Goal: Task Accomplishment & Management: Complete application form

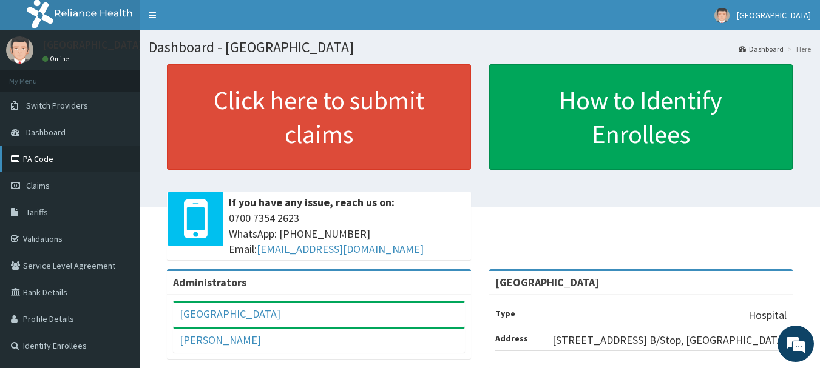
click at [61, 162] on link "PA Code" at bounding box center [70, 159] width 140 height 27
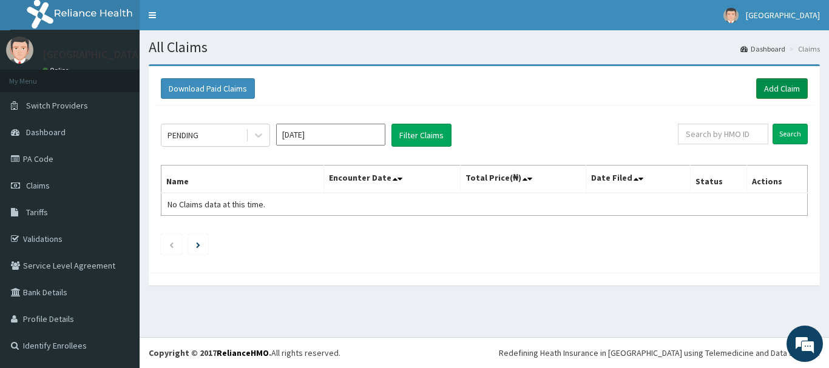
click at [787, 88] on link "Add Claim" at bounding box center [782, 88] width 52 height 21
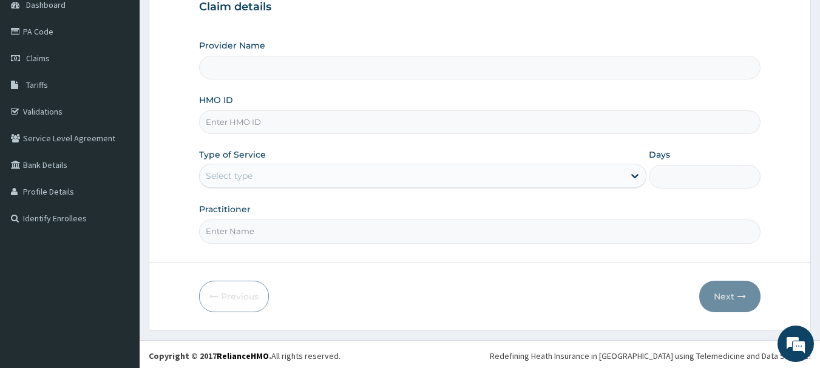
scroll to position [130, 0]
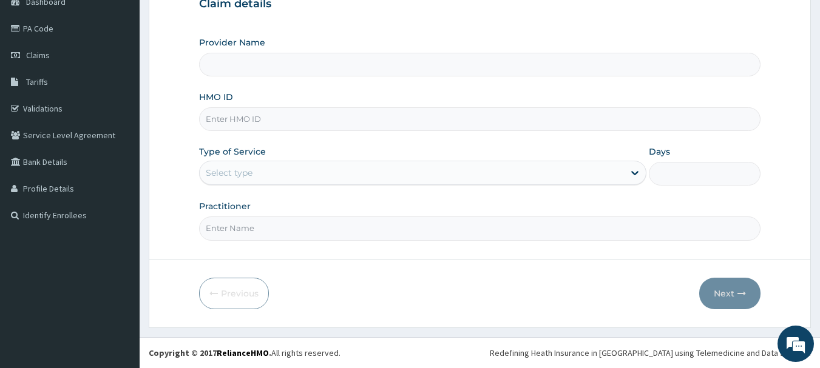
click at [248, 113] on input "HMO ID" at bounding box center [480, 119] width 562 height 24
type input "yss"
type input "[GEOGRAPHIC_DATA]"
type input "YSS/10169/B"
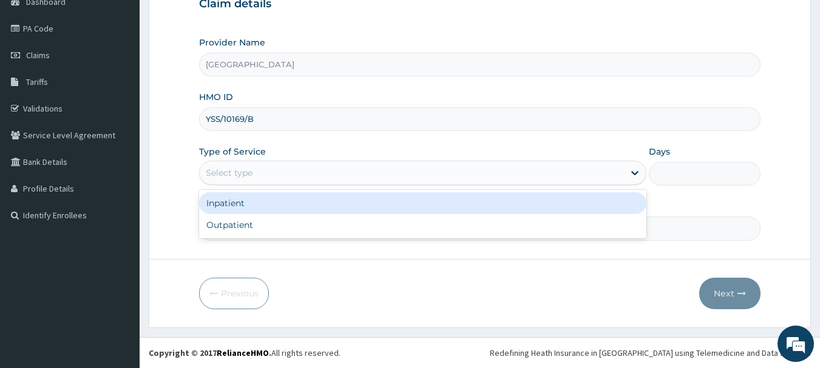
click at [231, 178] on div "Select type" at bounding box center [229, 173] width 47 height 12
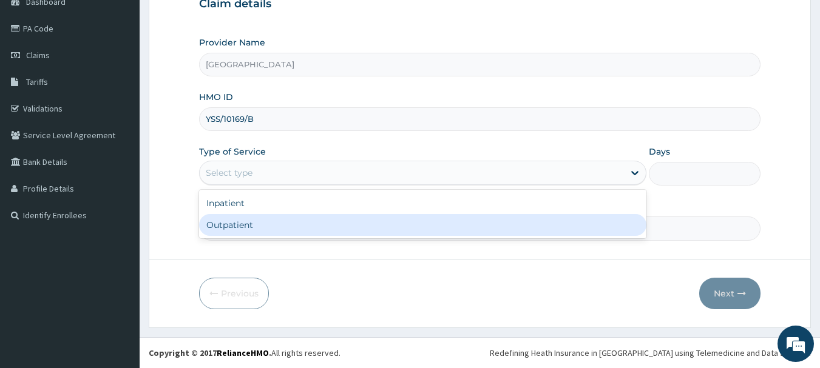
click at [222, 218] on div "Outpatient" at bounding box center [422, 225] width 447 height 22
type input "1"
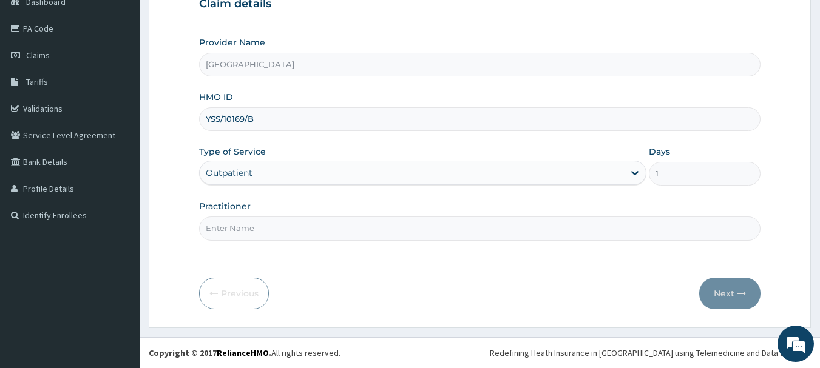
click at [233, 225] on input "Practitioner" at bounding box center [480, 229] width 562 height 24
type input "[PERSON_NAME]"
click at [744, 299] on button "Next" at bounding box center [729, 294] width 61 height 32
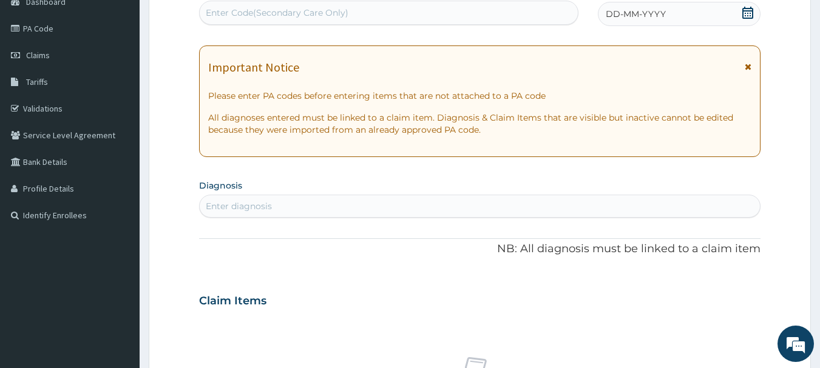
scroll to position [0, 0]
click at [743, 13] on icon at bounding box center [747, 13] width 11 height 12
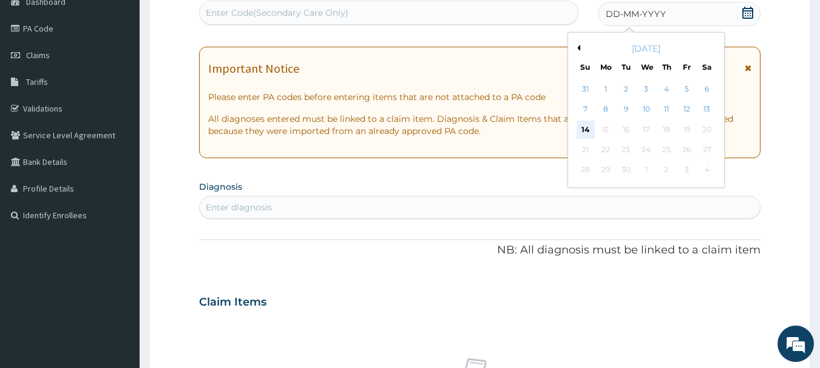
click at [586, 129] on div "14" at bounding box center [586, 130] width 18 height 18
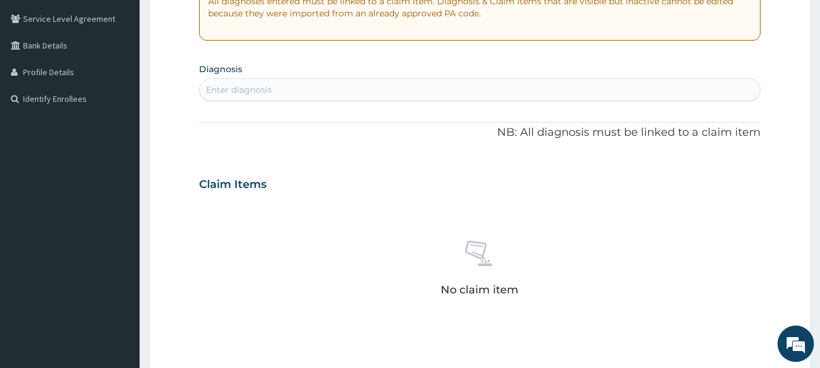
scroll to position [252, 0]
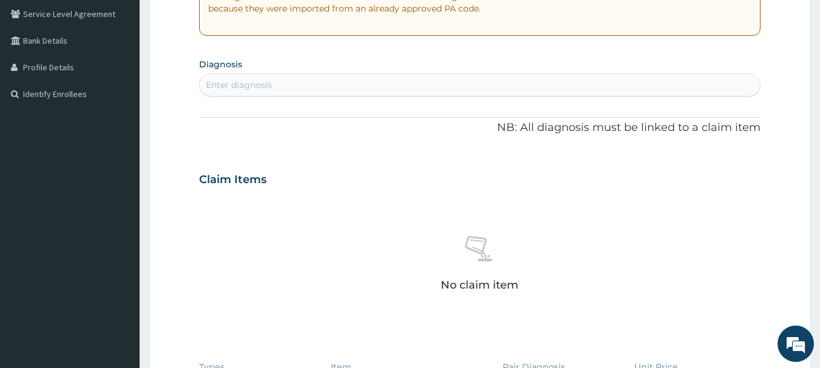
click at [262, 92] on div "Enter diagnosis" at bounding box center [480, 84] width 561 height 19
type input "[PERSON_NAME]"
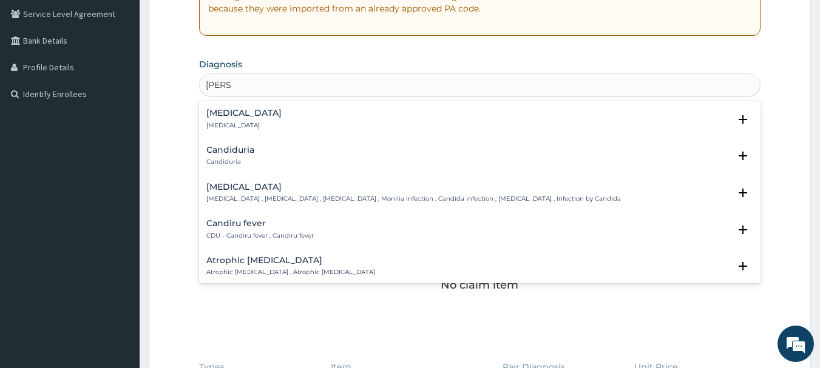
click at [248, 194] on div "[MEDICAL_DATA] [MEDICAL_DATA] , [MEDICAL_DATA] , [MEDICAL_DATA] , Monilia infec…" at bounding box center [413, 193] width 415 height 21
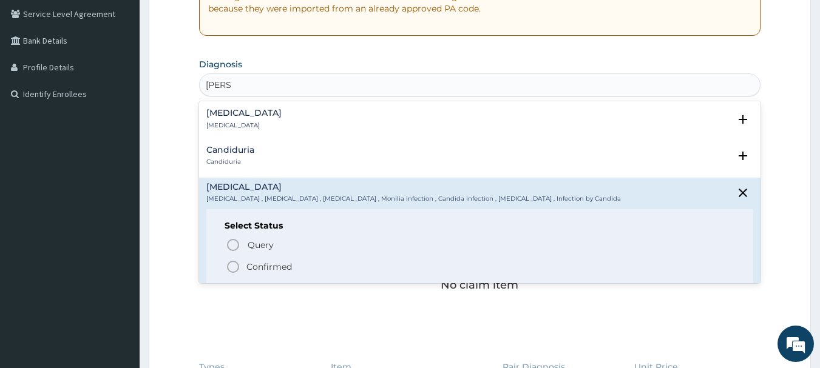
click at [234, 273] on circle "status option filled" at bounding box center [233, 267] width 11 height 11
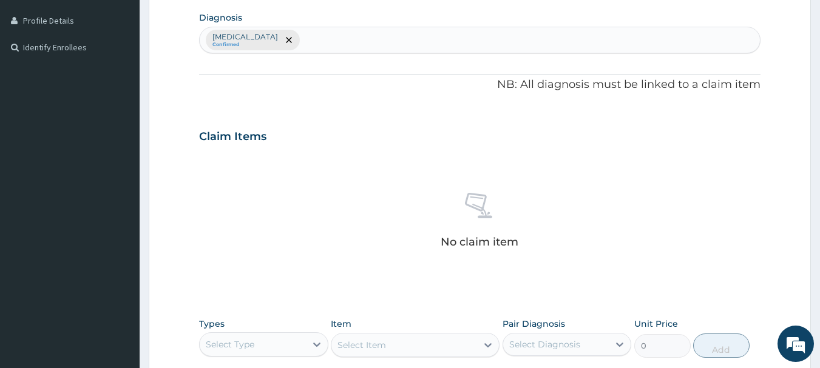
scroll to position [507, 0]
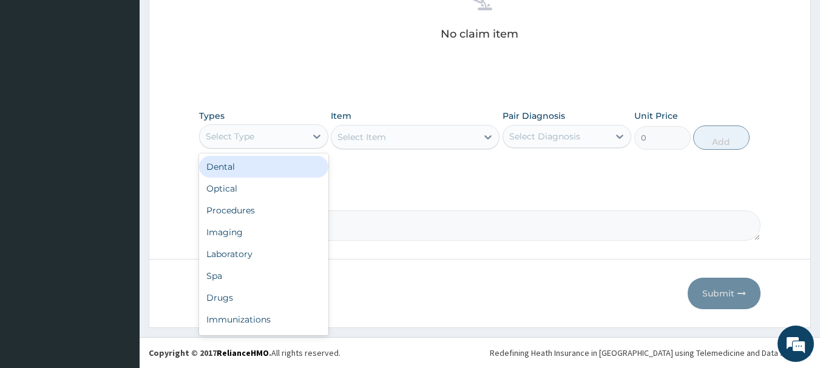
click at [278, 138] on div "Select Type" at bounding box center [253, 136] width 106 height 19
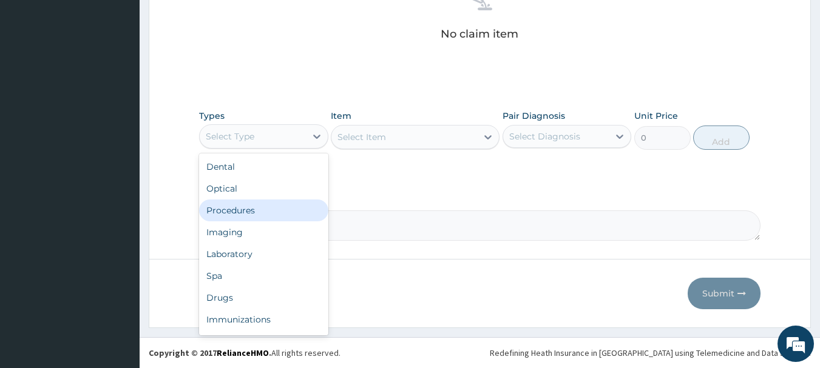
click at [273, 215] on div "Procedures" at bounding box center [263, 211] width 129 height 22
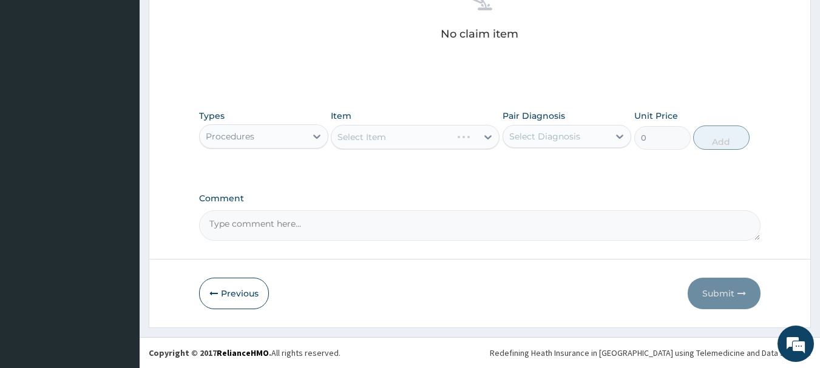
click at [586, 129] on div "Select Diagnosis" at bounding box center [556, 136] width 106 height 19
click at [574, 167] on div "[MEDICAL_DATA]" at bounding box center [567, 167] width 129 height 25
checkbox input "true"
click at [433, 143] on div "Select Item" at bounding box center [415, 137] width 169 height 24
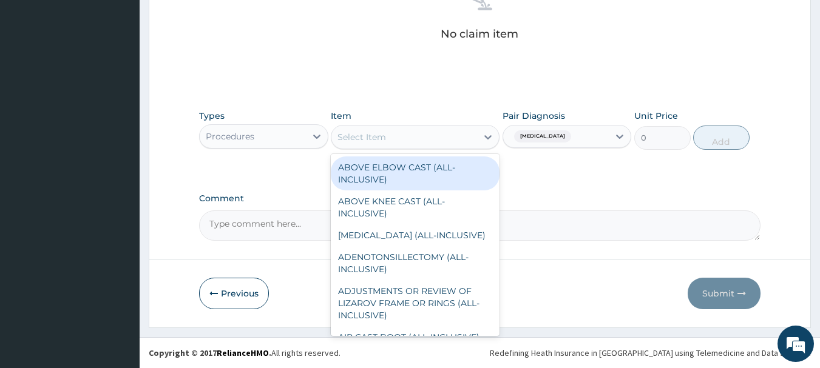
click at [416, 140] on div "Select Item" at bounding box center [404, 136] width 146 height 19
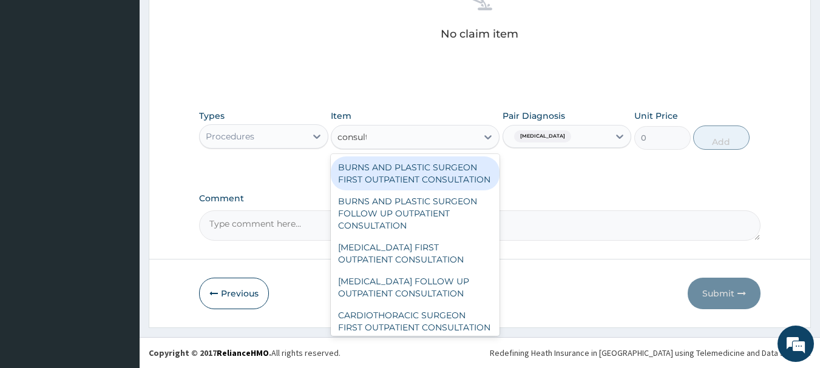
type input "consulta"
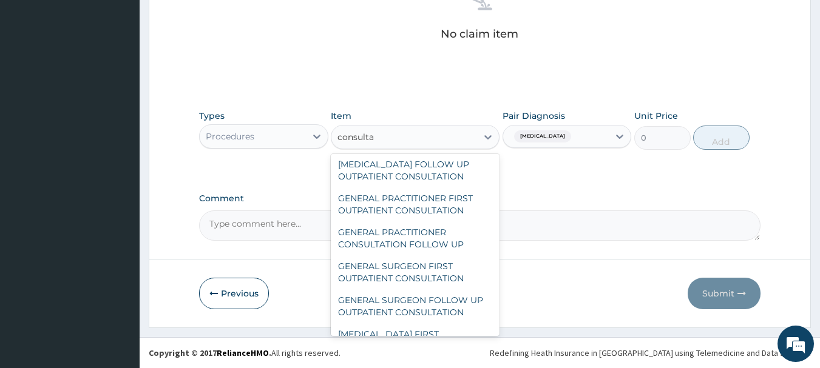
scroll to position [607, 0]
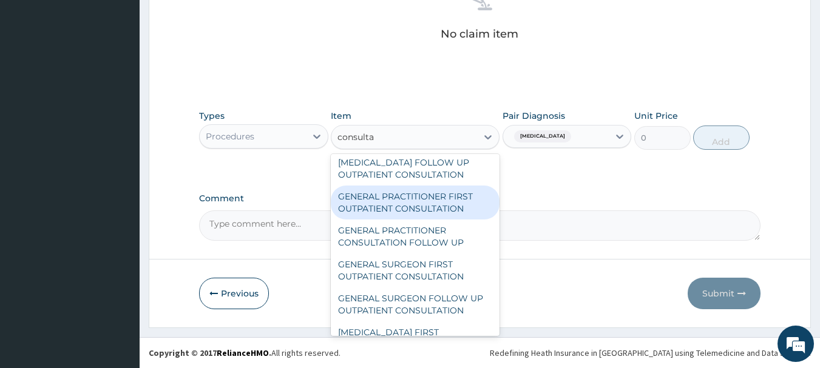
click at [398, 220] on div "GENERAL PRACTITIONER FIRST OUTPATIENT CONSULTATION" at bounding box center [415, 203] width 169 height 34
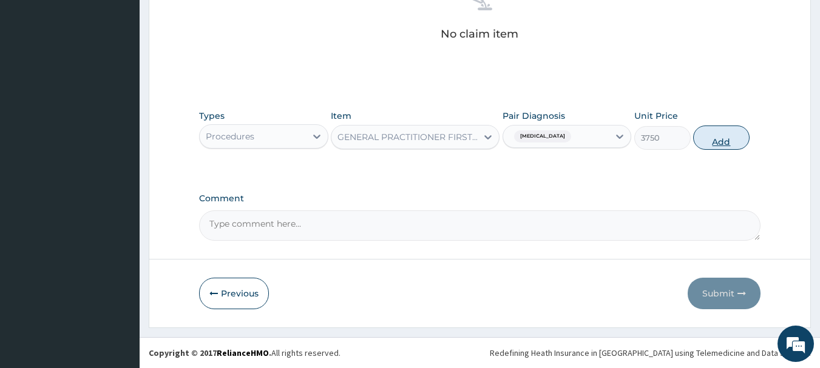
click at [717, 139] on button "Add" at bounding box center [721, 138] width 56 height 24
type input "0"
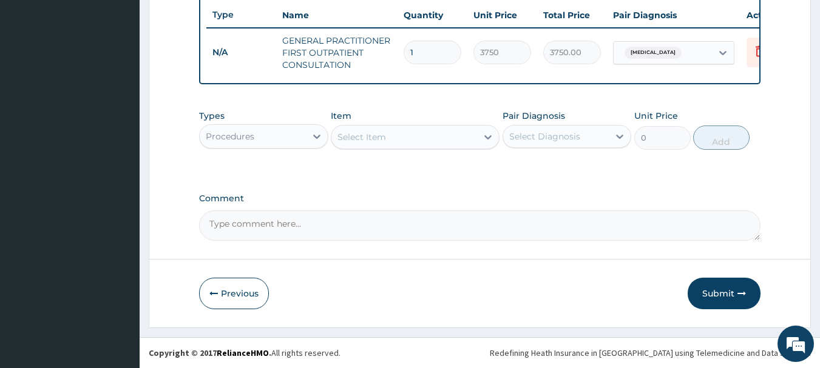
click at [305, 148] on div "Procedures" at bounding box center [263, 136] width 129 height 24
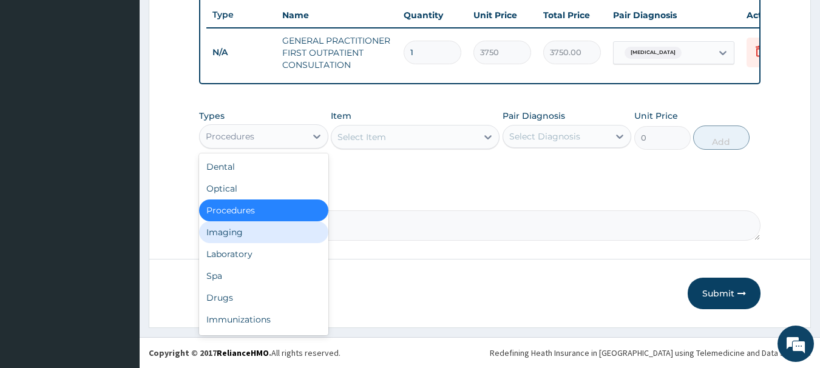
scroll to position [41, 0]
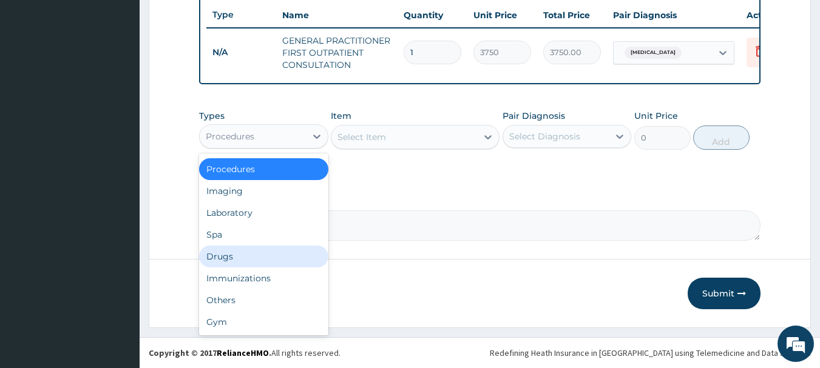
click at [245, 259] on div "Drugs" at bounding box center [263, 257] width 129 height 22
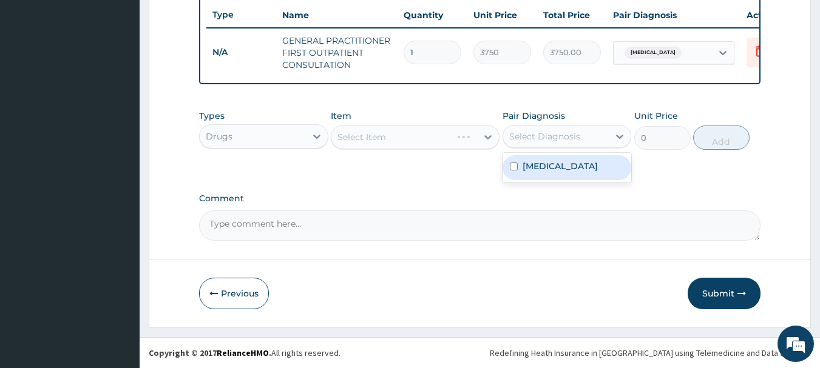
click at [572, 140] on div "Select Diagnosis" at bounding box center [544, 136] width 71 height 12
click at [566, 169] on label "[MEDICAL_DATA]" at bounding box center [560, 166] width 75 height 12
checkbox input "true"
click at [418, 144] on div "Select Item" at bounding box center [415, 137] width 169 height 24
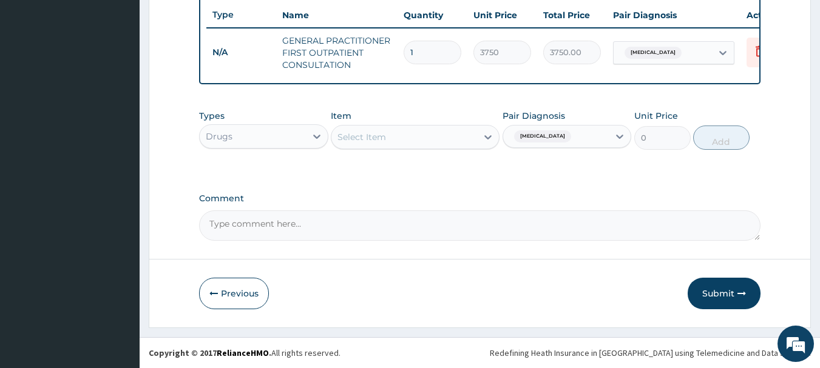
click at [430, 137] on div "Select Item" at bounding box center [404, 136] width 146 height 19
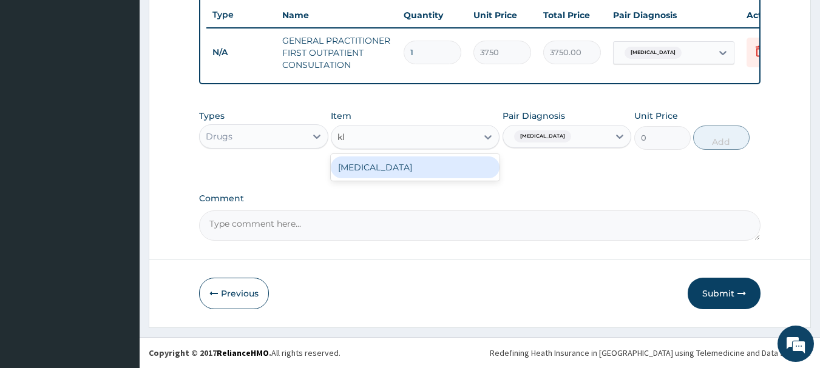
type input "k"
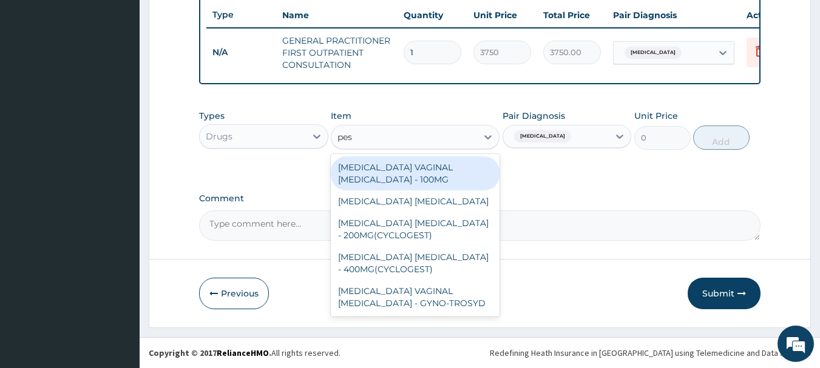
type input "pess"
click at [421, 172] on div "[MEDICAL_DATA] VAGINAL [MEDICAL_DATA] - 100MG" at bounding box center [415, 174] width 169 height 34
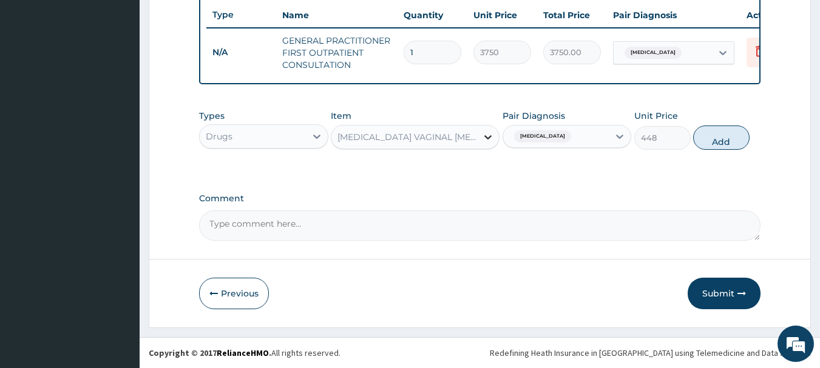
click at [483, 137] on icon at bounding box center [488, 137] width 12 height 12
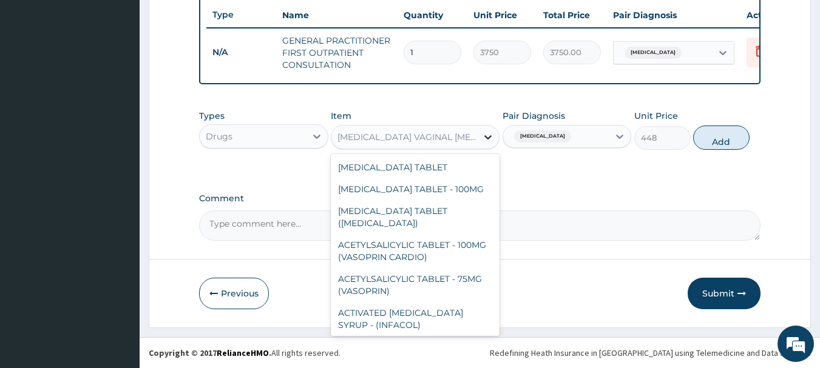
scroll to position [8008, 0]
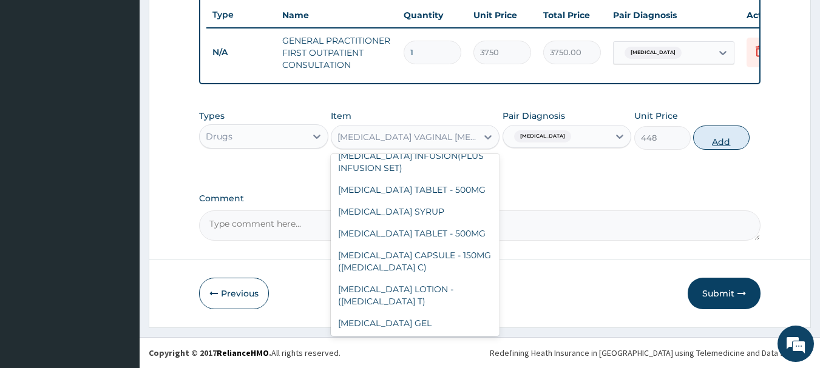
click at [733, 144] on button "Add" at bounding box center [721, 138] width 56 height 24
type input "0"
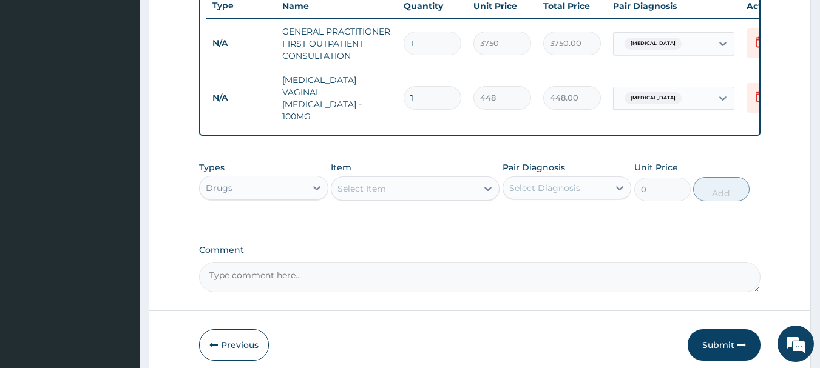
type input "0.00"
type input "6"
type input "2688.00"
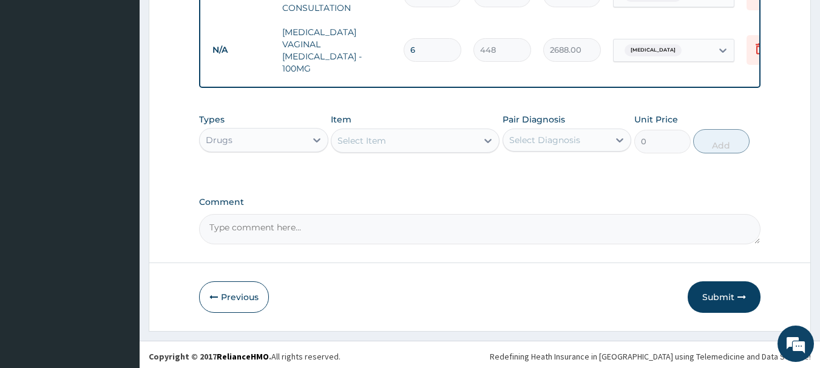
scroll to position [513, 0]
type input "6"
click at [379, 140] on div "Select Item" at bounding box center [361, 140] width 49 height 12
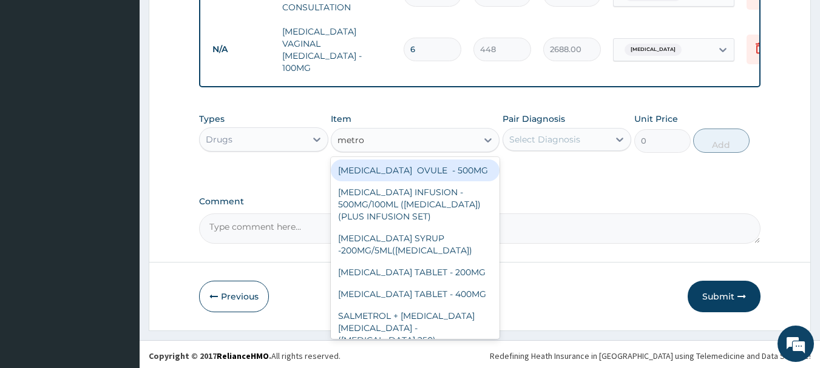
type input "metron"
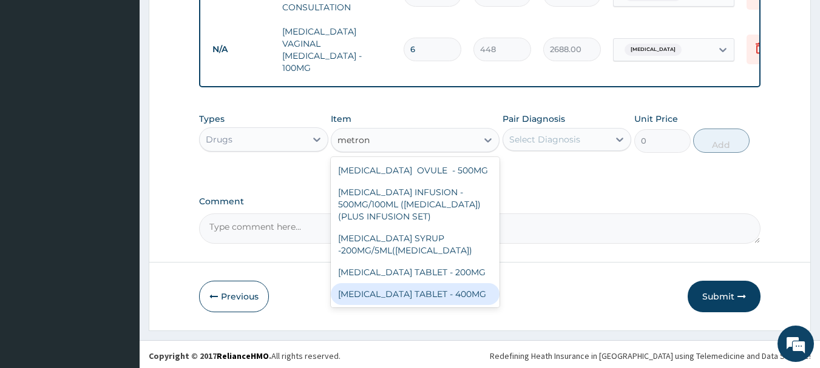
click at [378, 305] on div "[MEDICAL_DATA] TABLET - 400MG" at bounding box center [415, 294] width 169 height 22
type input "84"
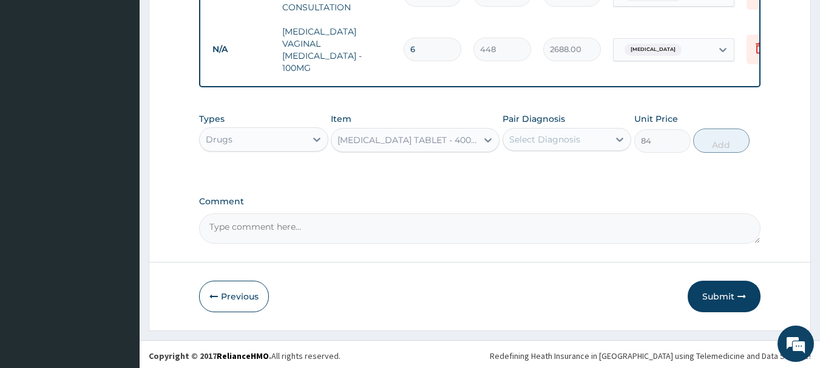
click at [589, 135] on div "Select Diagnosis" at bounding box center [556, 139] width 106 height 19
click at [584, 168] on div "[MEDICAL_DATA]" at bounding box center [567, 170] width 129 height 25
checkbox input "true"
click at [705, 144] on button "Add" at bounding box center [721, 141] width 56 height 24
type input "0"
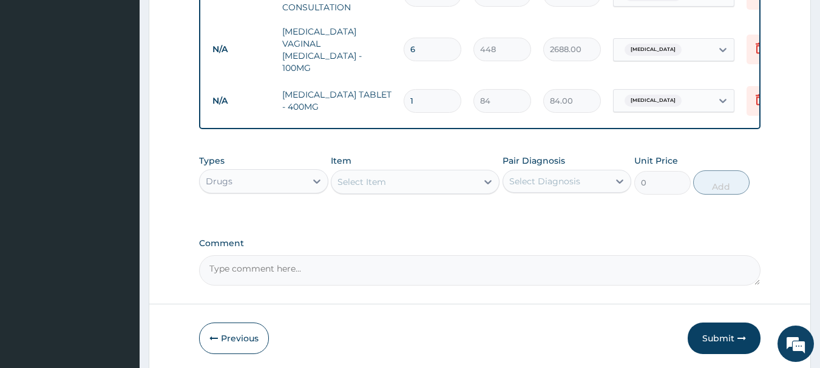
type input "18"
type input "1512.00"
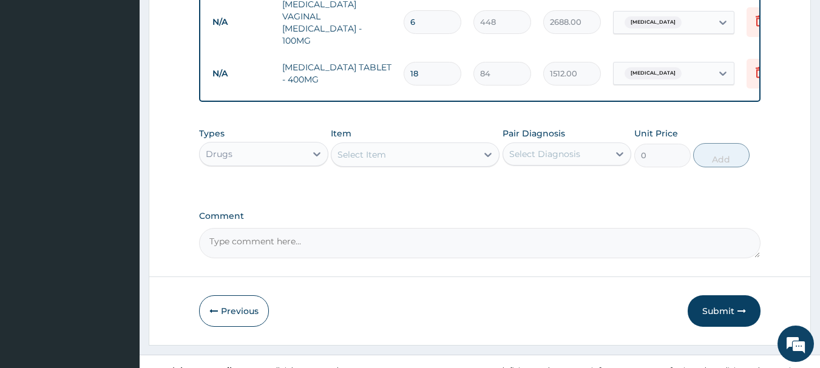
scroll to position [555, 0]
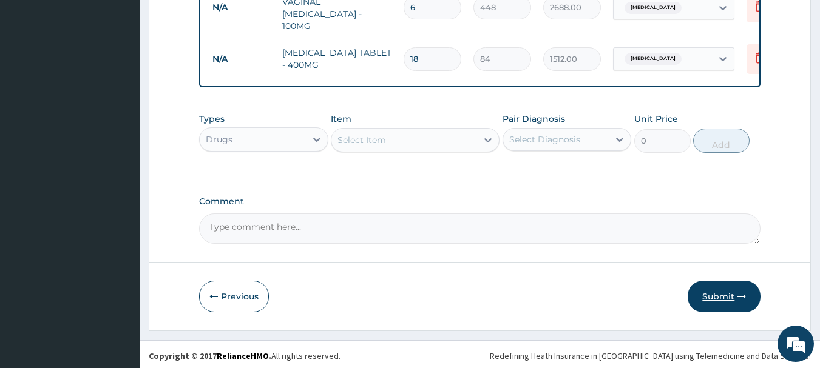
type input "18"
click at [721, 293] on button "Submit" at bounding box center [724, 297] width 73 height 32
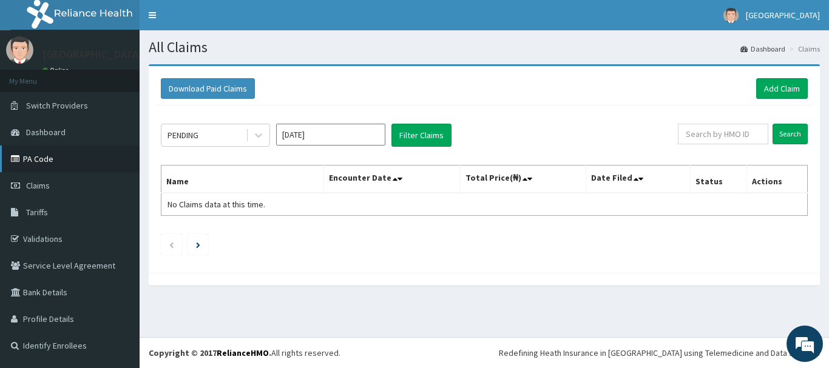
click at [47, 164] on link "PA Code" at bounding box center [70, 159] width 140 height 27
